Goal: Navigation & Orientation: Find specific page/section

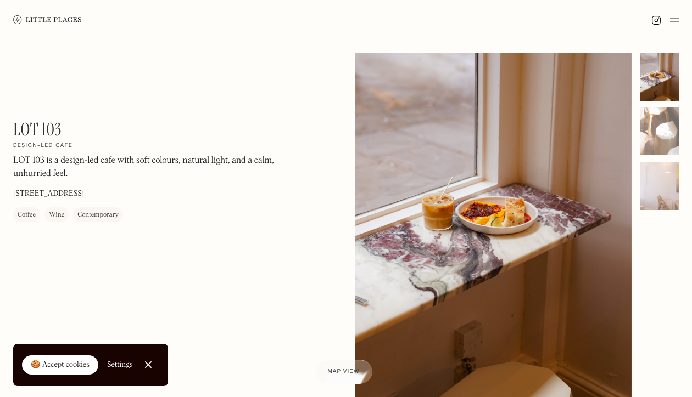
click at [143, 359] on link "Close Cookie Popup" at bounding box center [148, 365] width 22 height 22
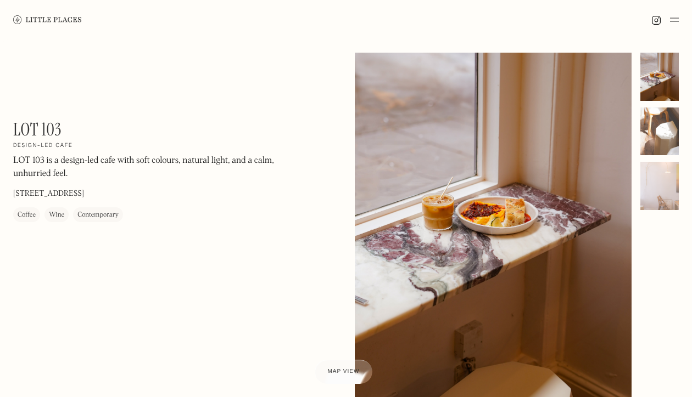
click at [654, 115] on div at bounding box center [659, 132] width 38 height 48
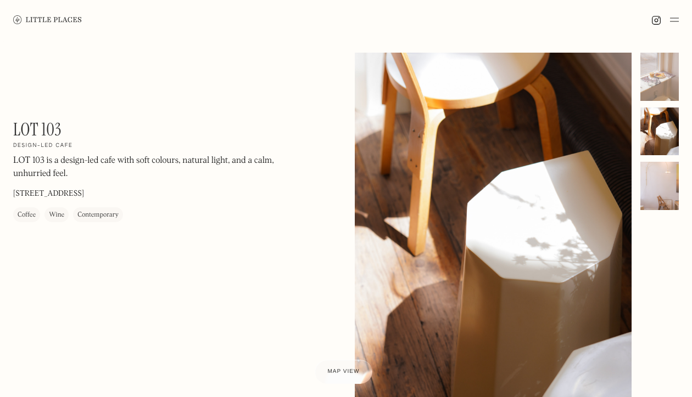
click at [654, 164] on div at bounding box center [659, 186] width 38 height 48
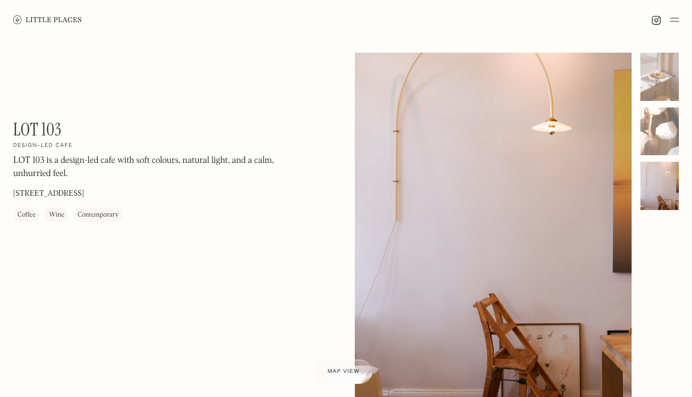
click at [675, 18] on img at bounding box center [674, 19] width 9 height 13
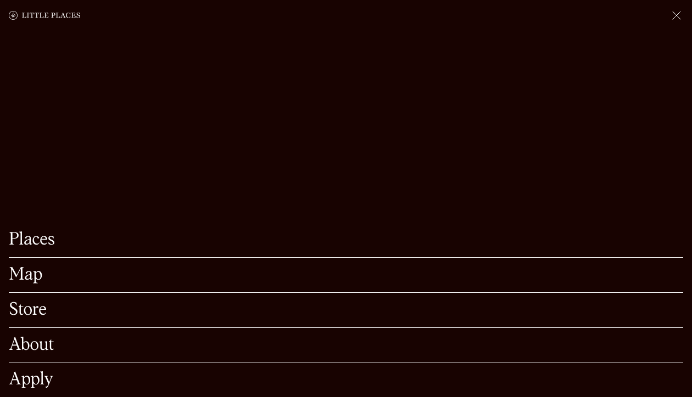
scroll to position [22, 0]
click at [676, 15] on img at bounding box center [676, 15] width 13 height 13
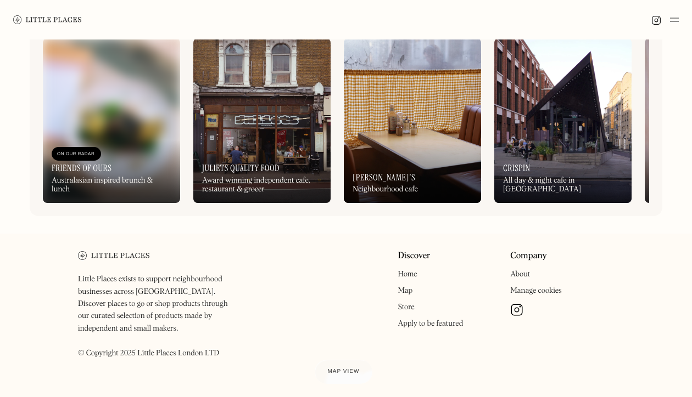
scroll to position [476, 0]
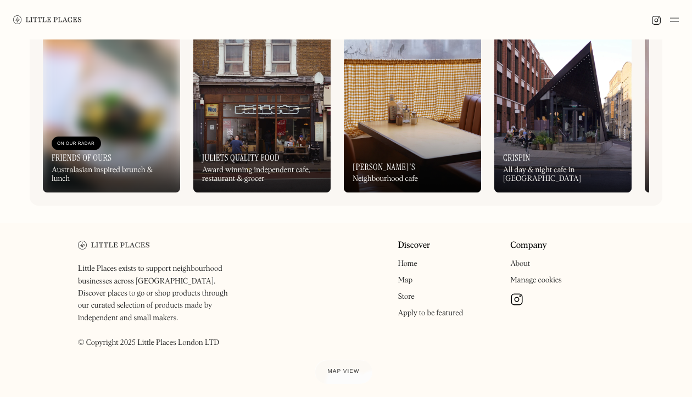
click at [433, 172] on div "On Our Radar [PERSON_NAME]'s Neighbourhood cafe" at bounding box center [412, 162] width 137 height 60
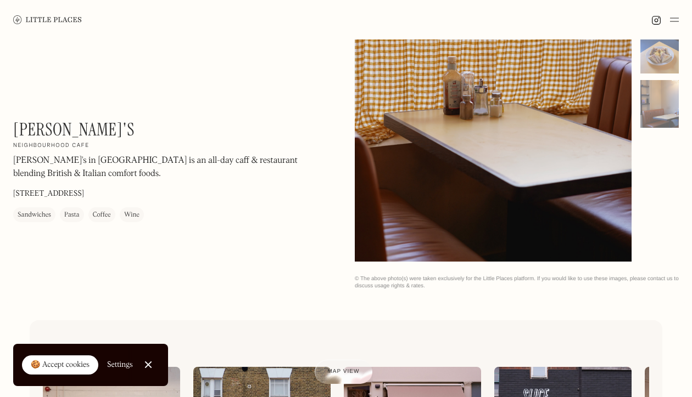
scroll to position [71, 0]
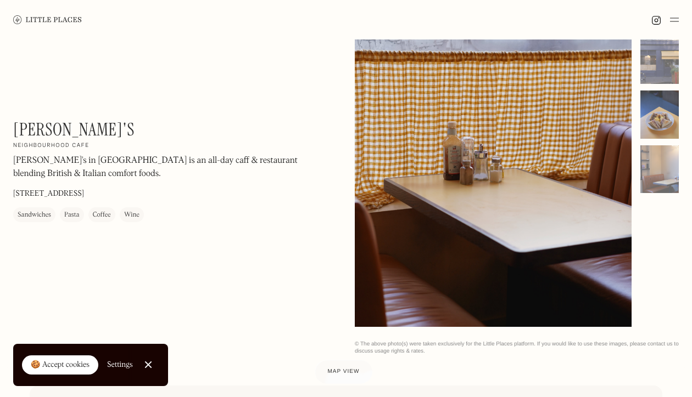
click at [655, 111] on div at bounding box center [659, 115] width 38 height 48
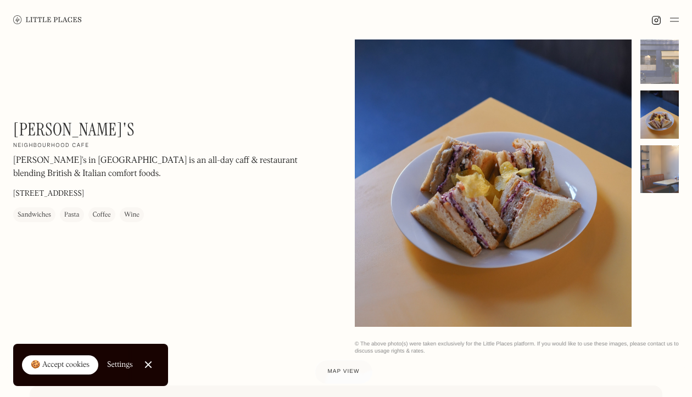
click at [654, 151] on div at bounding box center [659, 169] width 38 height 48
